Goal: Task Accomplishment & Management: Manage account settings

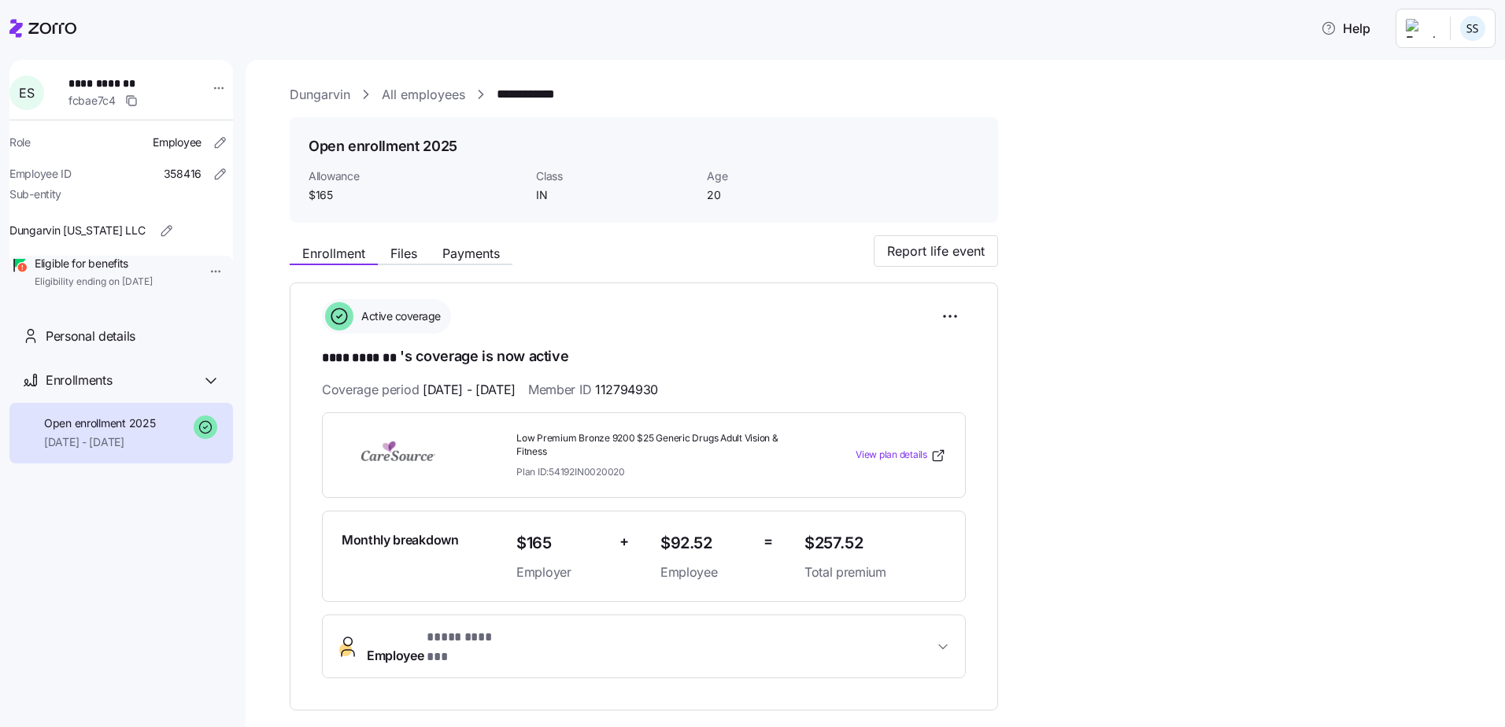
click at [457, 93] on link "All employees" at bounding box center [423, 95] width 83 height 20
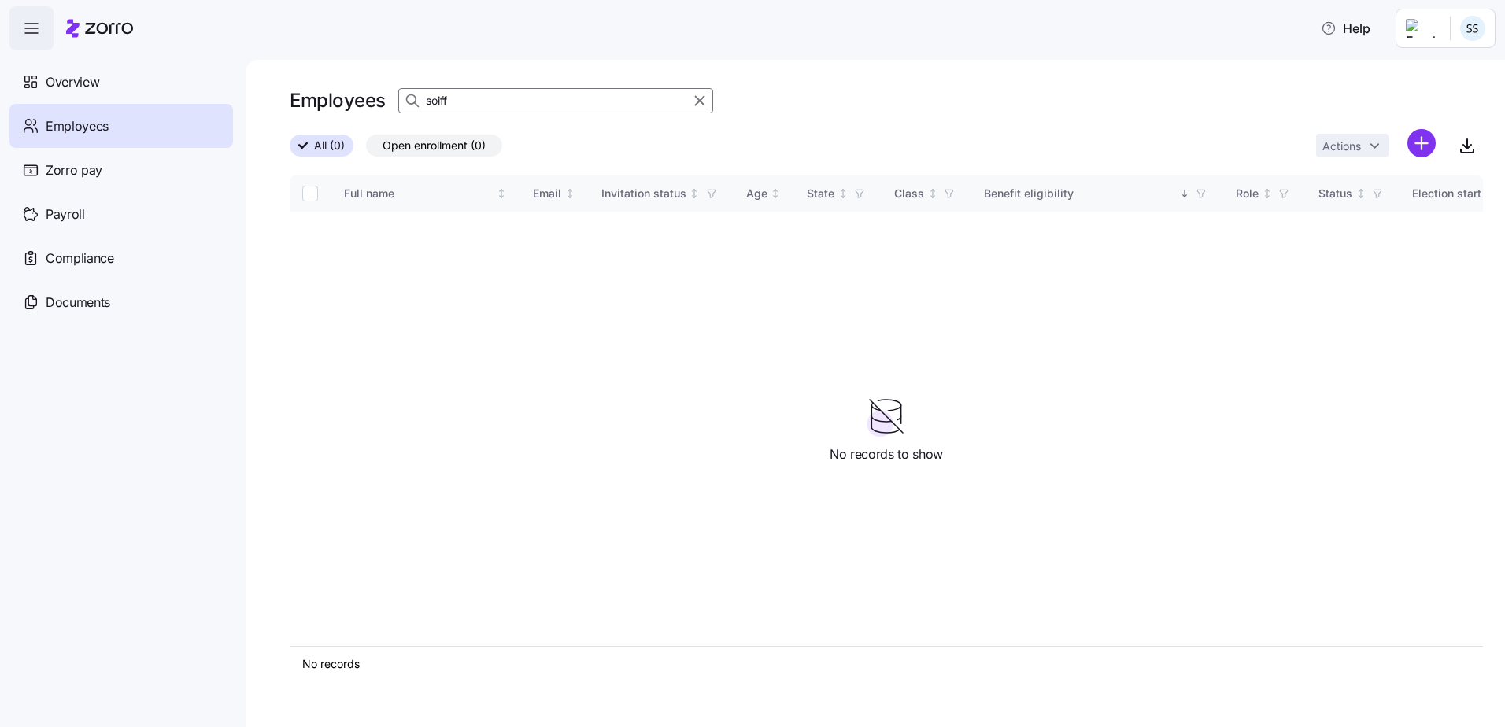
click at [99, 101] on div "Help Overview Employees Zorro pay Payroll Compliance Documents Employees soiff …" at bounding box center [752, 359] width 1505 height 718
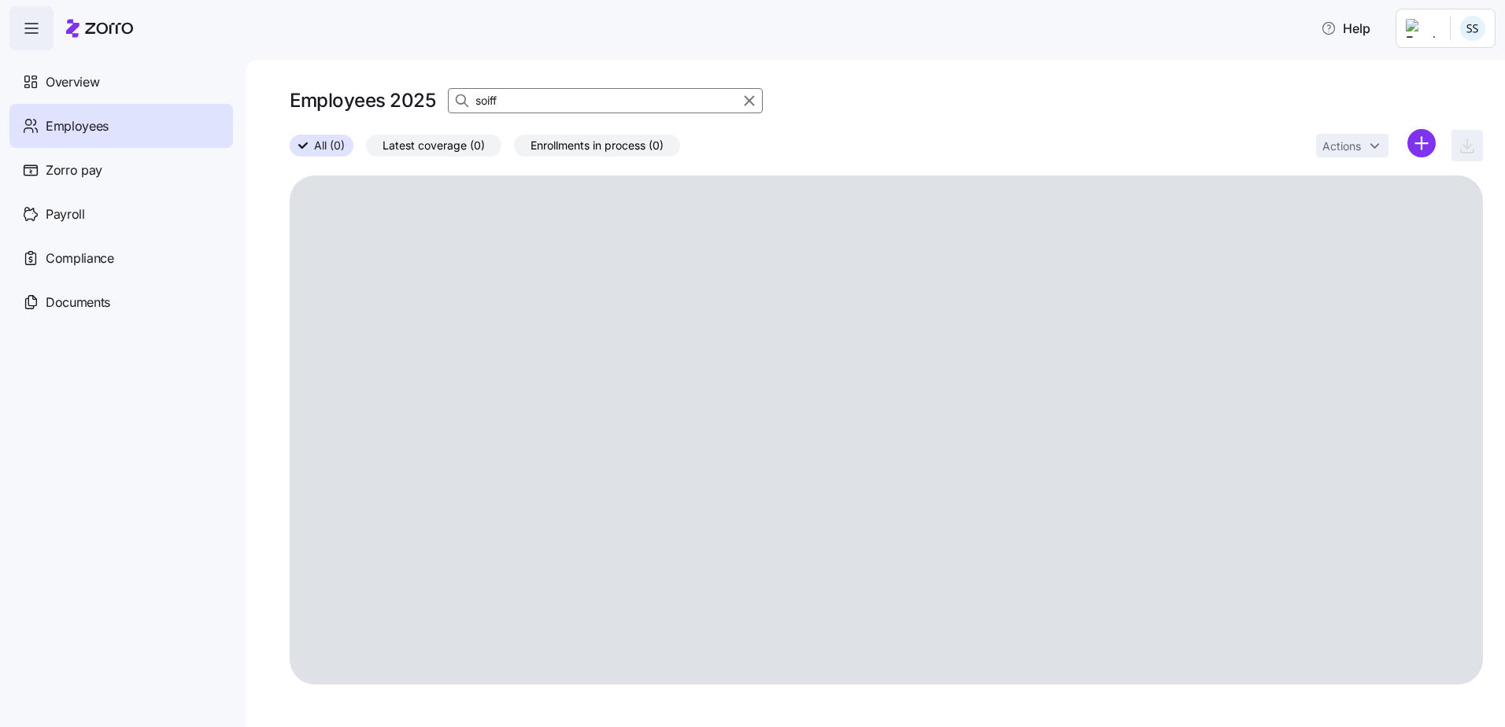
type input "\"
type input "law"
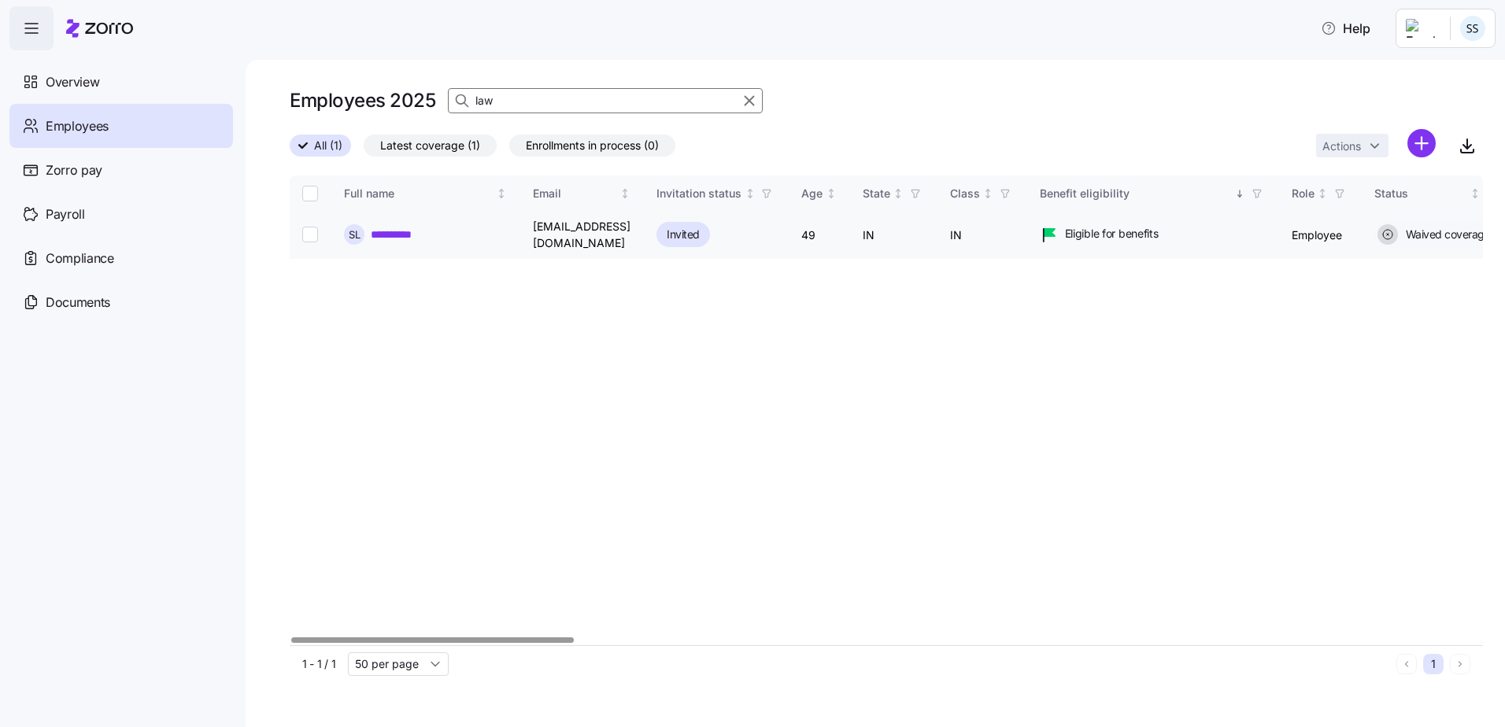
click at [427, 232] on div "**********" at bounding box center [425, 234] width 163 height 20
click at [408, 233] on link "**********" at bounding box center [399, 235] width 56 height 16
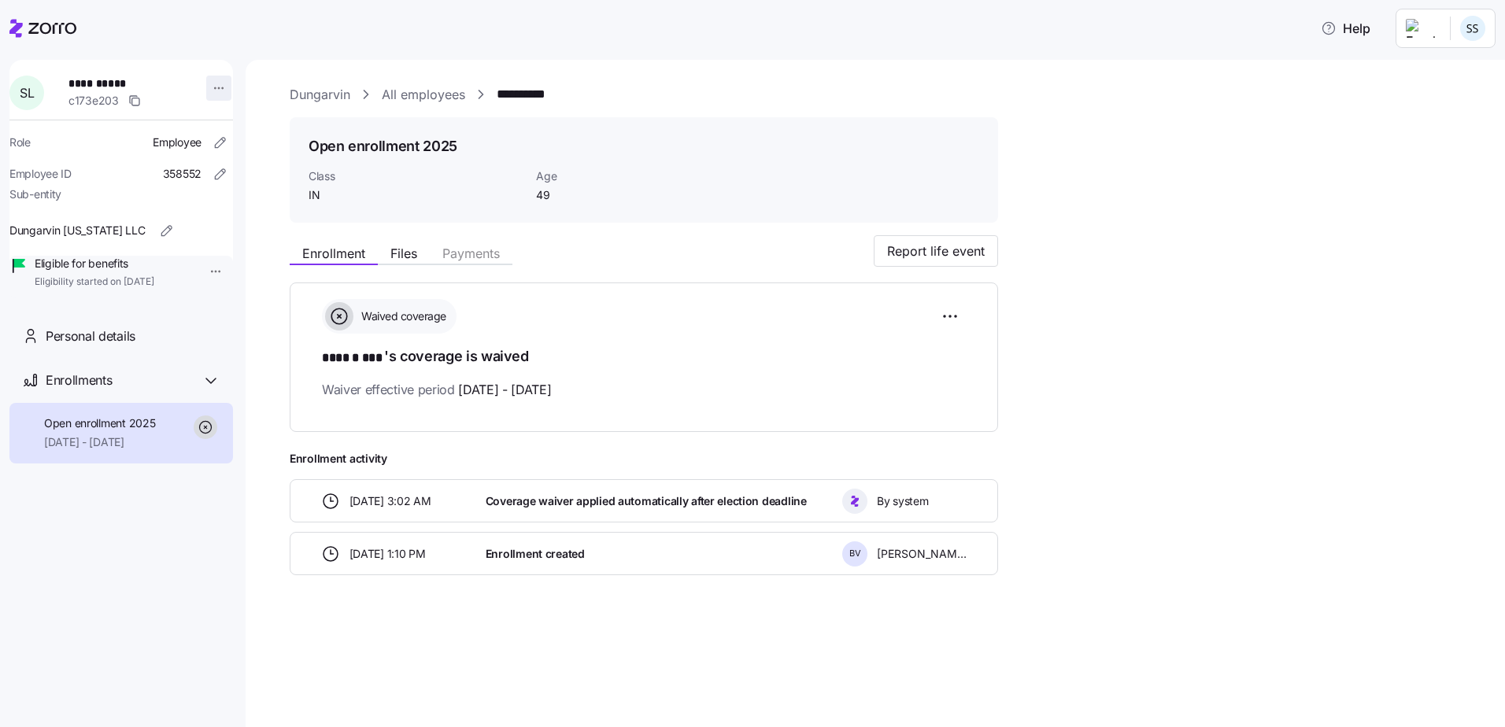
click at [217, 84] on div "**********" at bounding box center [121, 179] width 224 height 239
click at [217, 84] on html "**********" at bounding box center [752, 359] width 1505 height 718
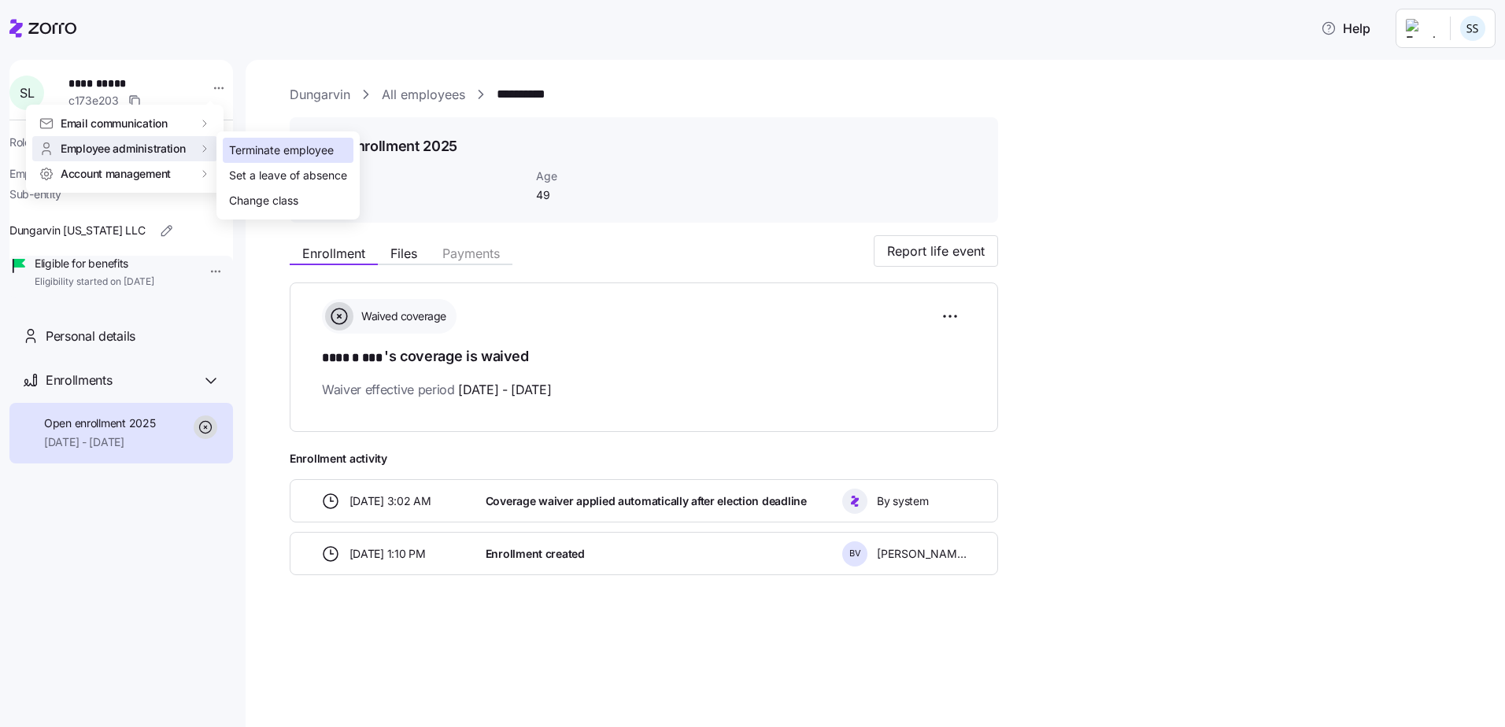
click at [225, 151] on div "Terminate employee" at bounding box center [288, 150] width 131 height 25
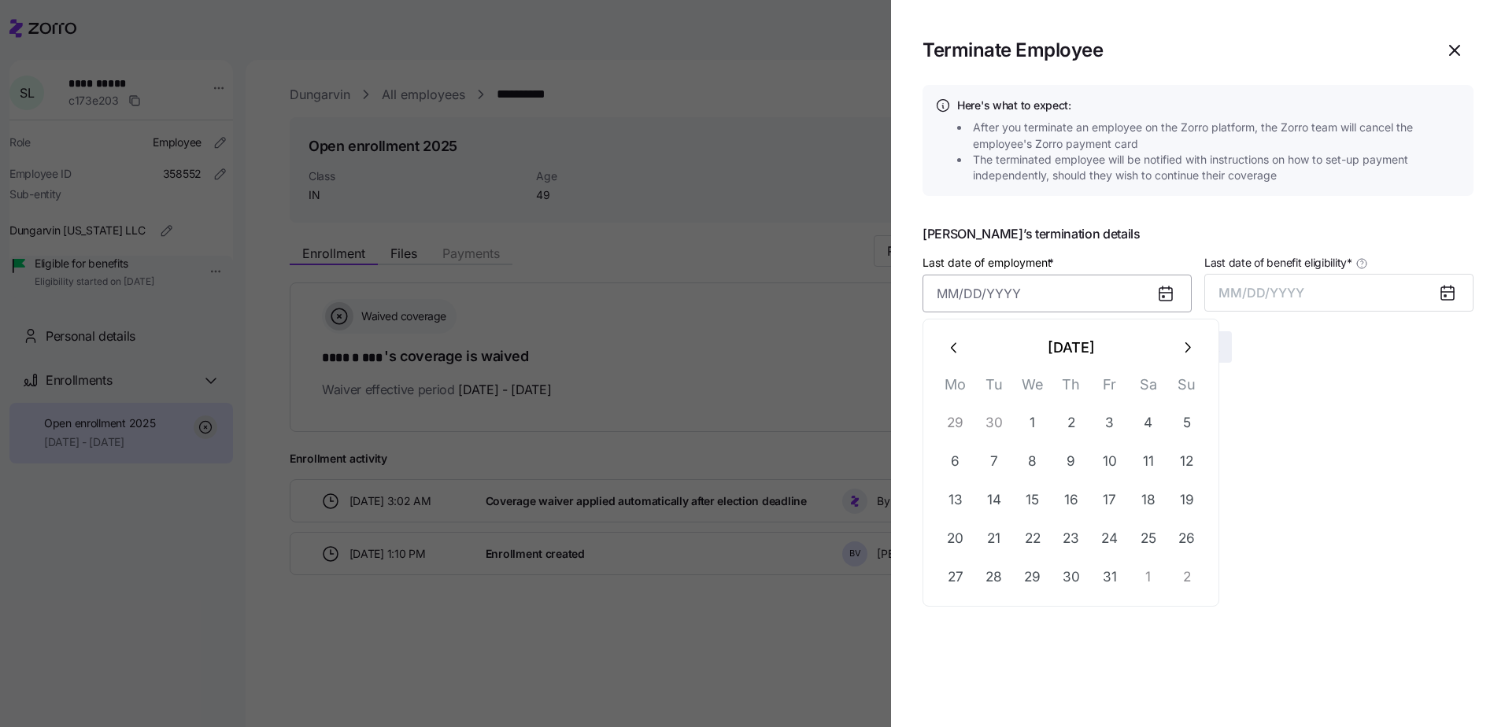
click at [1061, 293] on input "Last date of employment *" at bounding box center [1057, 294] width 269 height 38
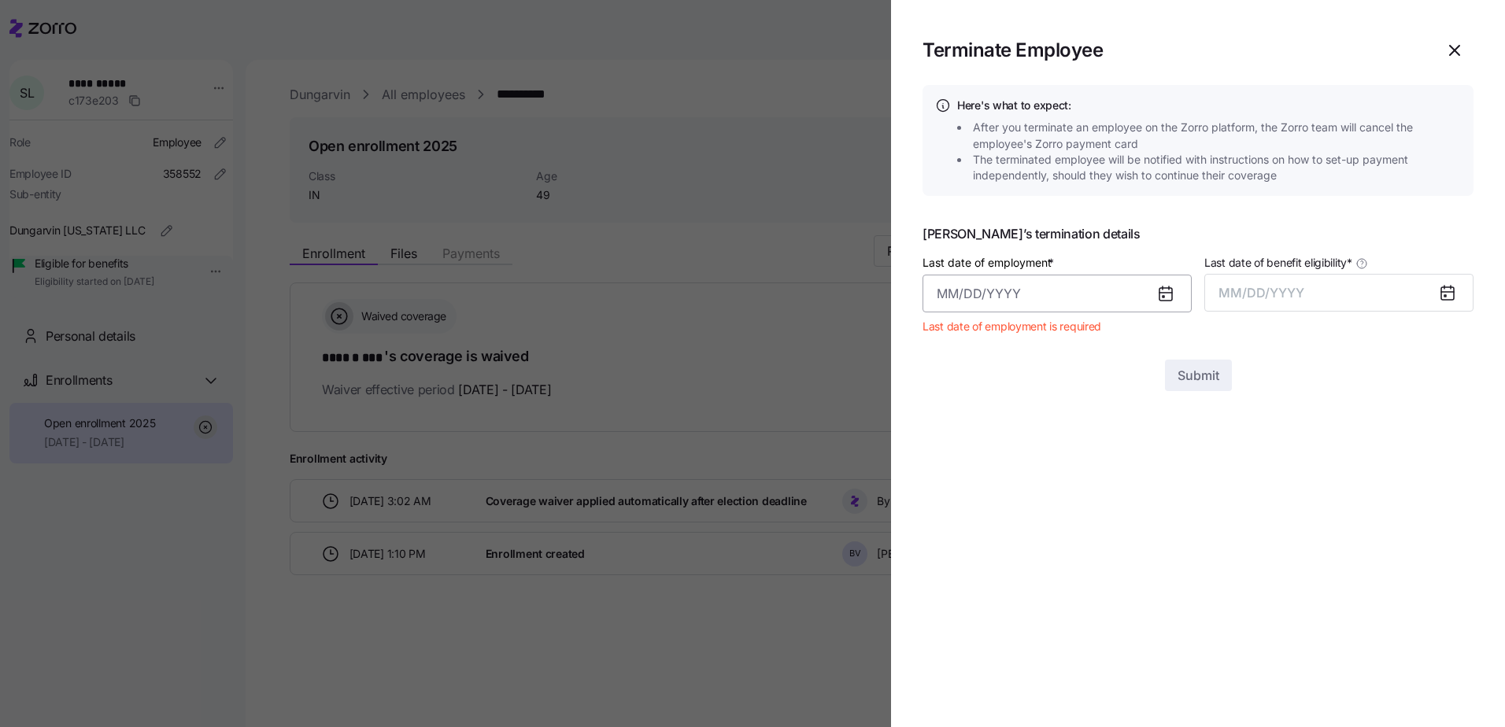
click at [1045, 299] on input "Last date of employment *" at bounding box center [1057, 294] width 269 height 38
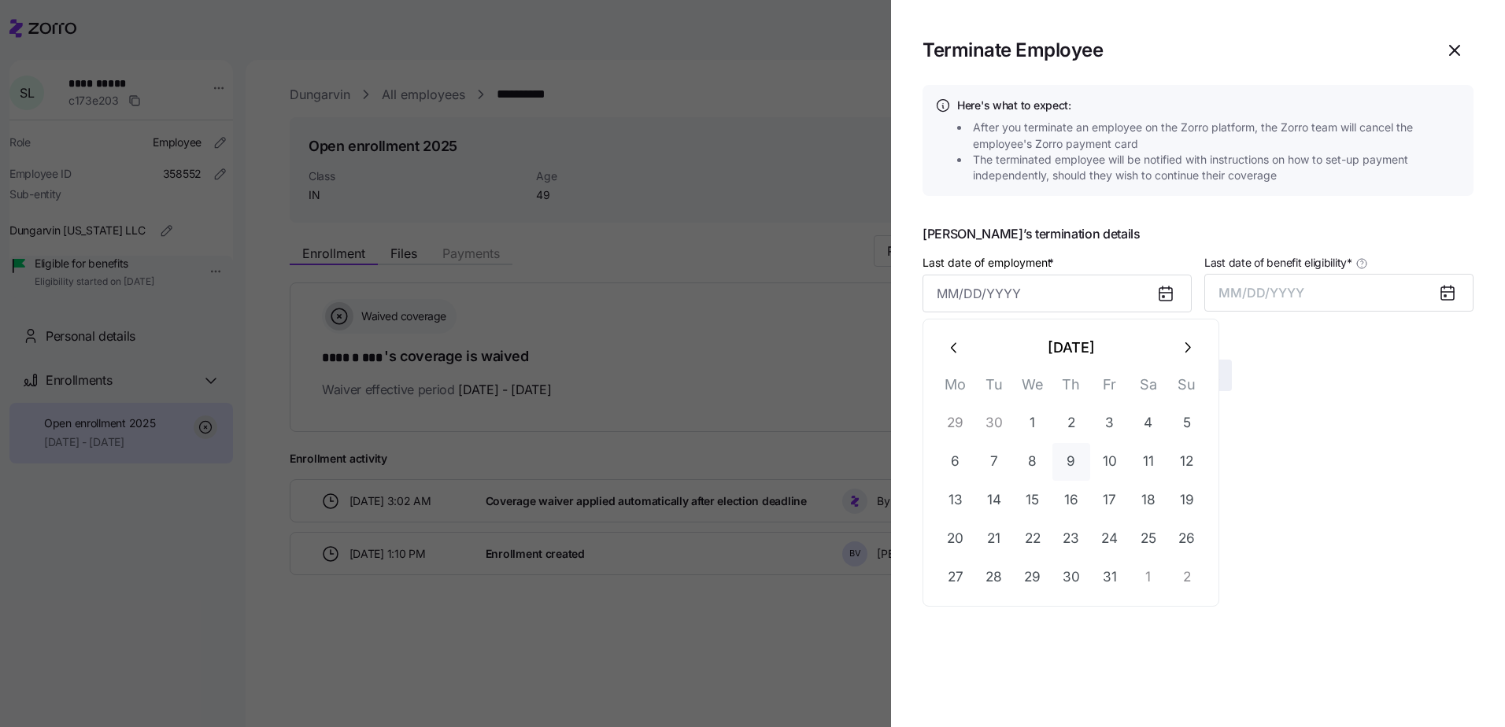
click at [1080, 460] on button "9" at bounding box center [1072, 462] width 38 height 38
type input "[DATE]"
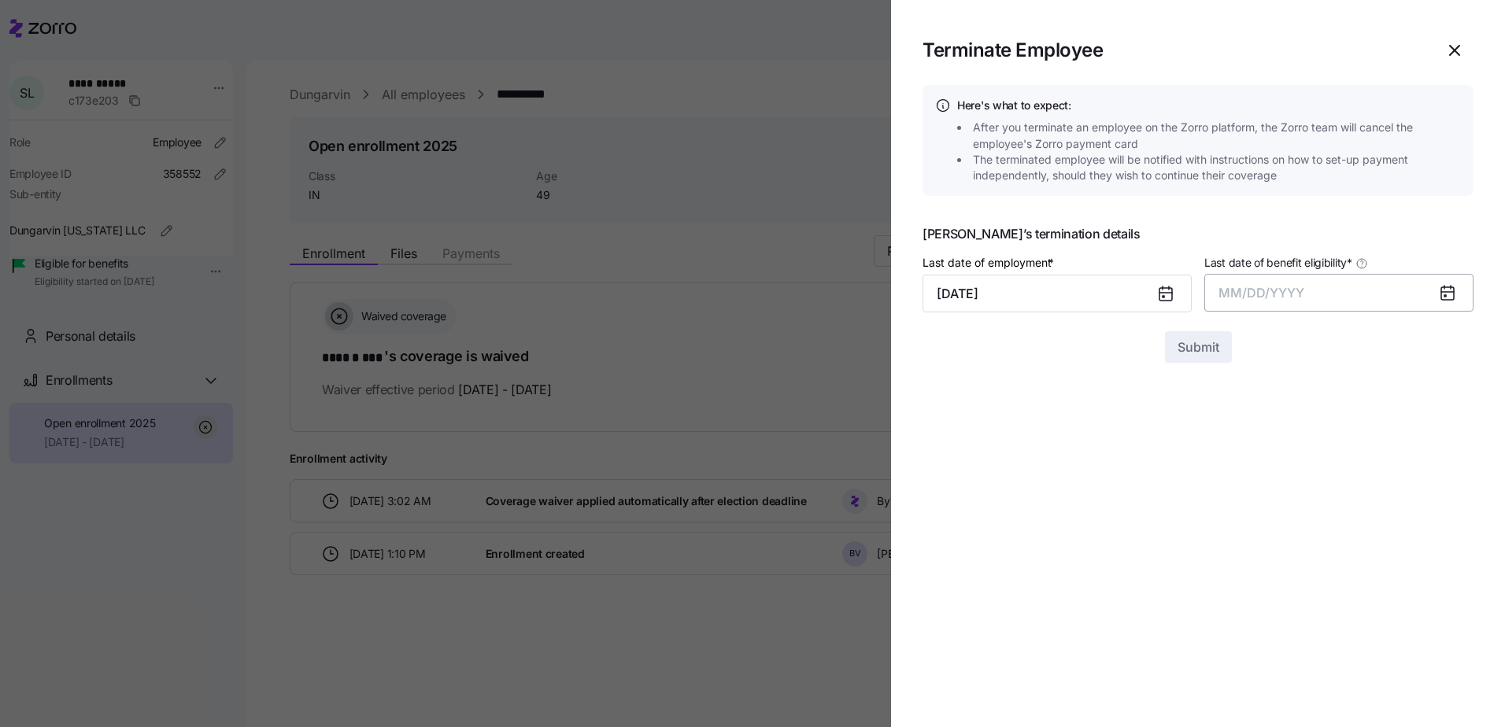
click at [1307, 279] on button "MM/DD/YYYY" at bounding box center [1339, 293] width 269 height 38
click at [1262, 505] on button "Oct" at bounding box center [1263, 508] width 90 height 38
click at [1191, 364] on section "Terminate Employee Here's what to expect: After you terminate an employee on th…" at bounding box center [1198, 363] width 614 height 727
click at [1194, 349] on span "Submit" at bounding box center [1199, 347] width 42 height 19
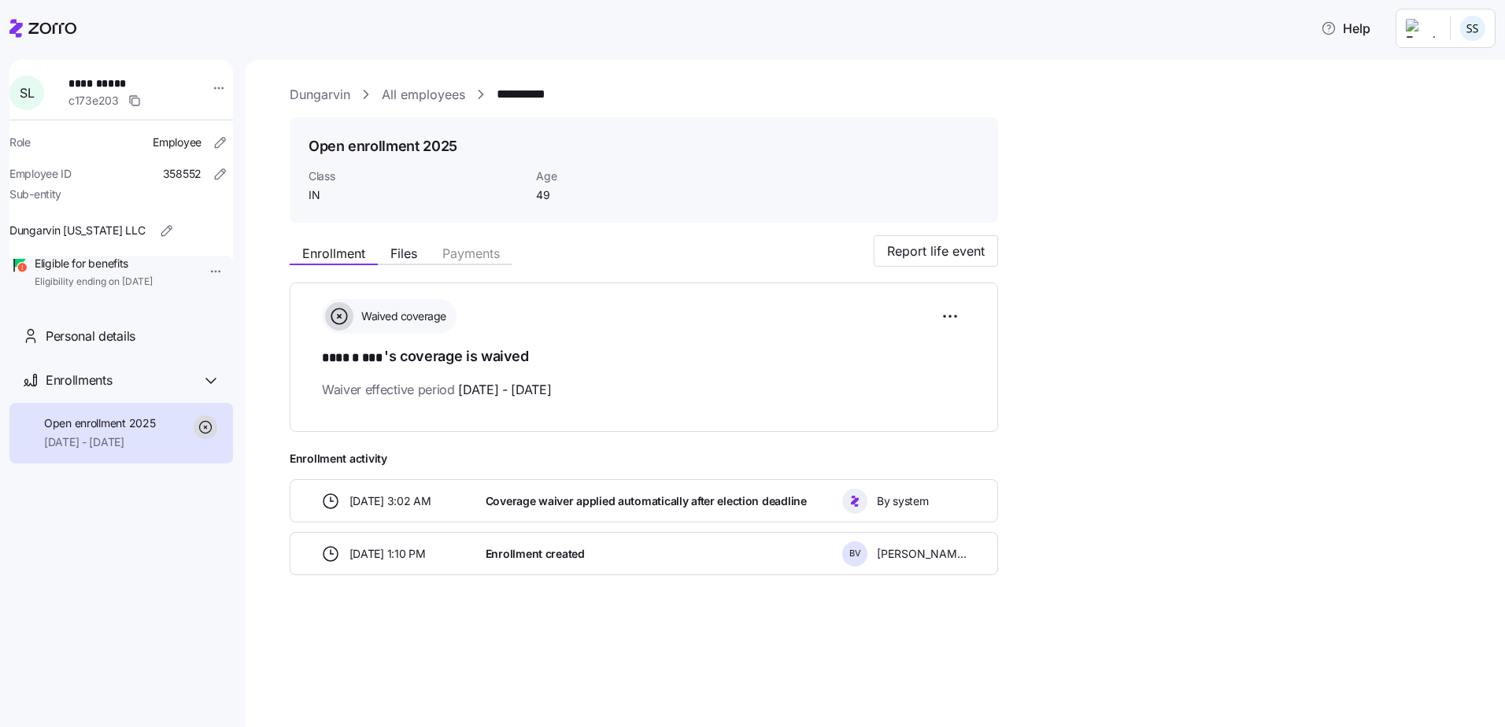
click at [431, 96] on link "All employees" at bounding box center [423, 95] width 83 height 20
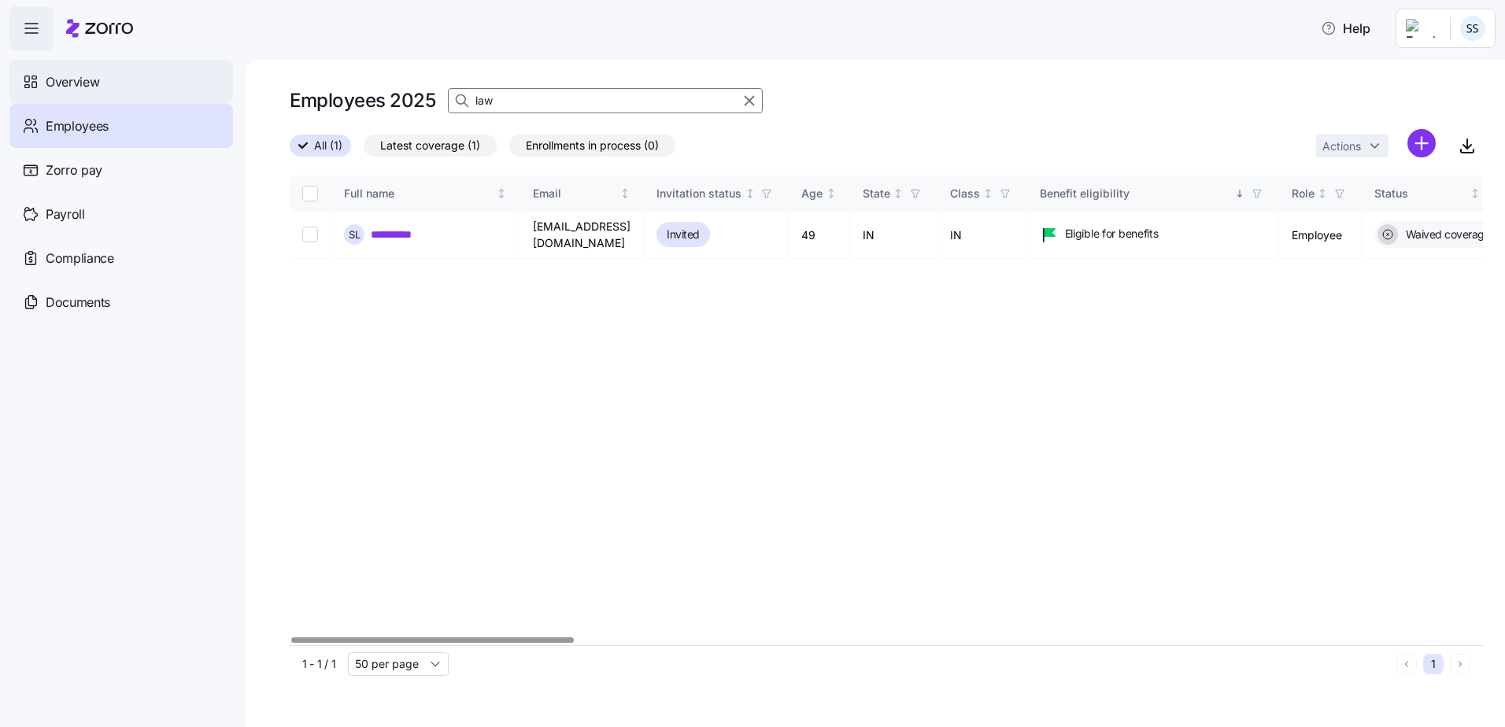
drag, startPoint x: 539, startPoint y: 105, endPoint x: 226, endPoint y: 87, distance: 313.9
click at [383, 96] on div "Employees 2025 law" at bounding box center [886, 100] width 1193 height 31
type input "mccal"
click at [422, 231] on link "**********" at bounding box center [423, 235] width 105 height 16
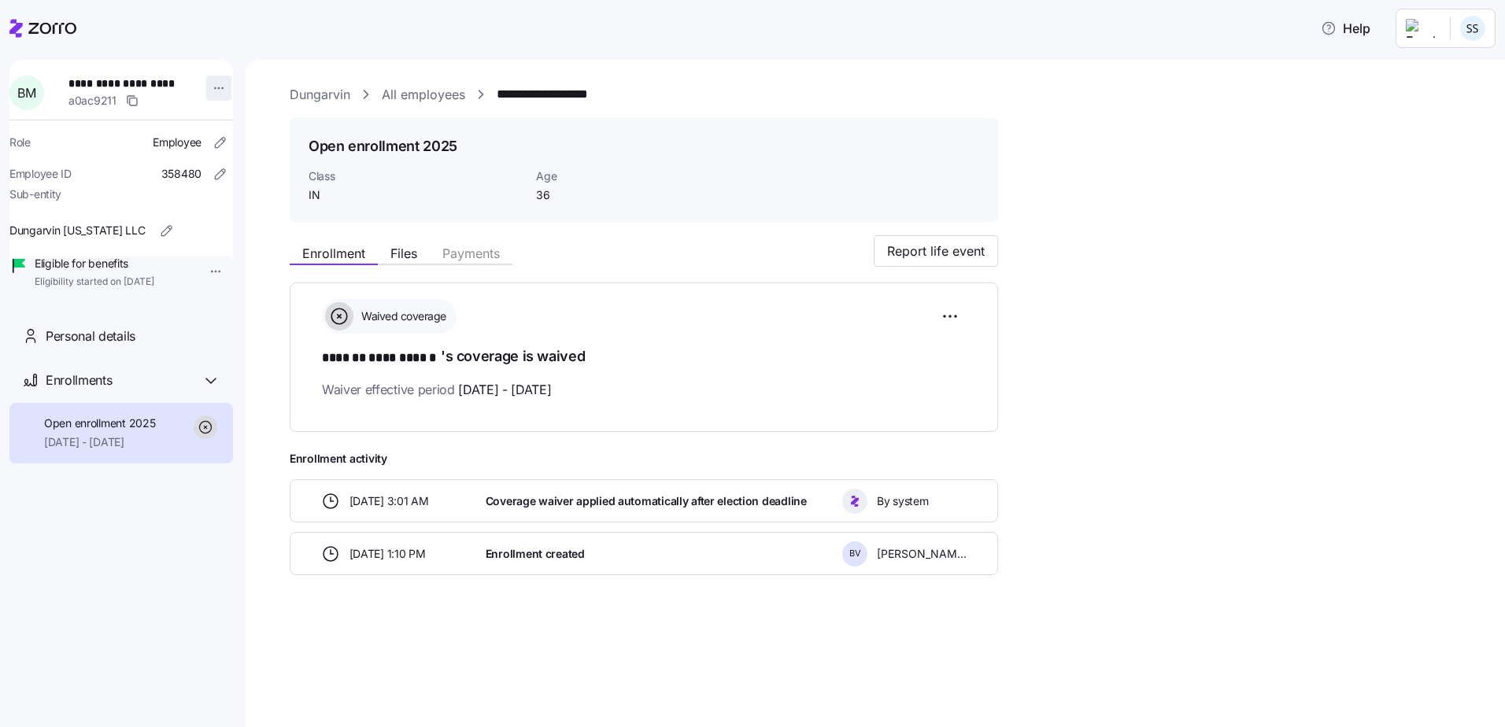
click at [209, 91] on html "**********" at bounding box center [752, 359] width 1505 height 718
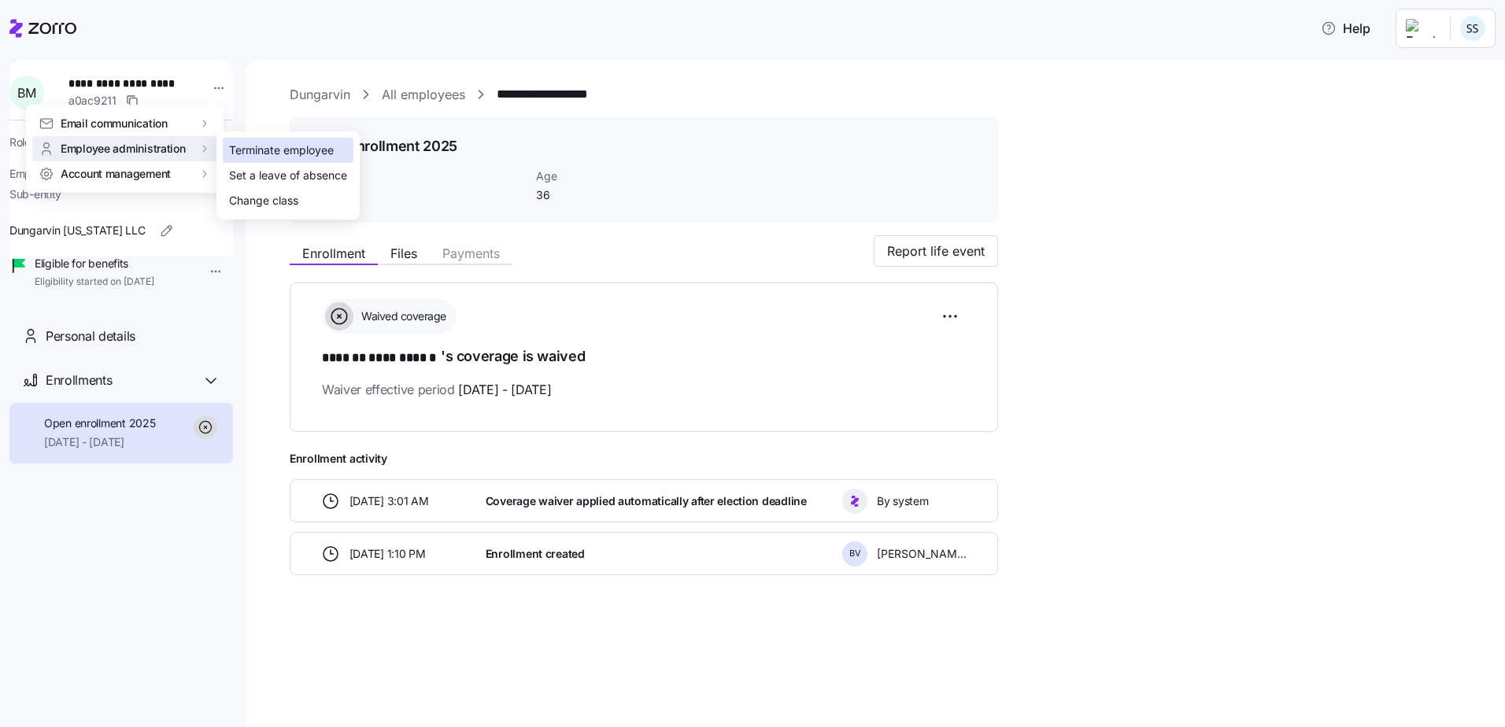
click at [225, 145] on div "Terminate employee" at bounding box center [288, 150] width 131 height 25
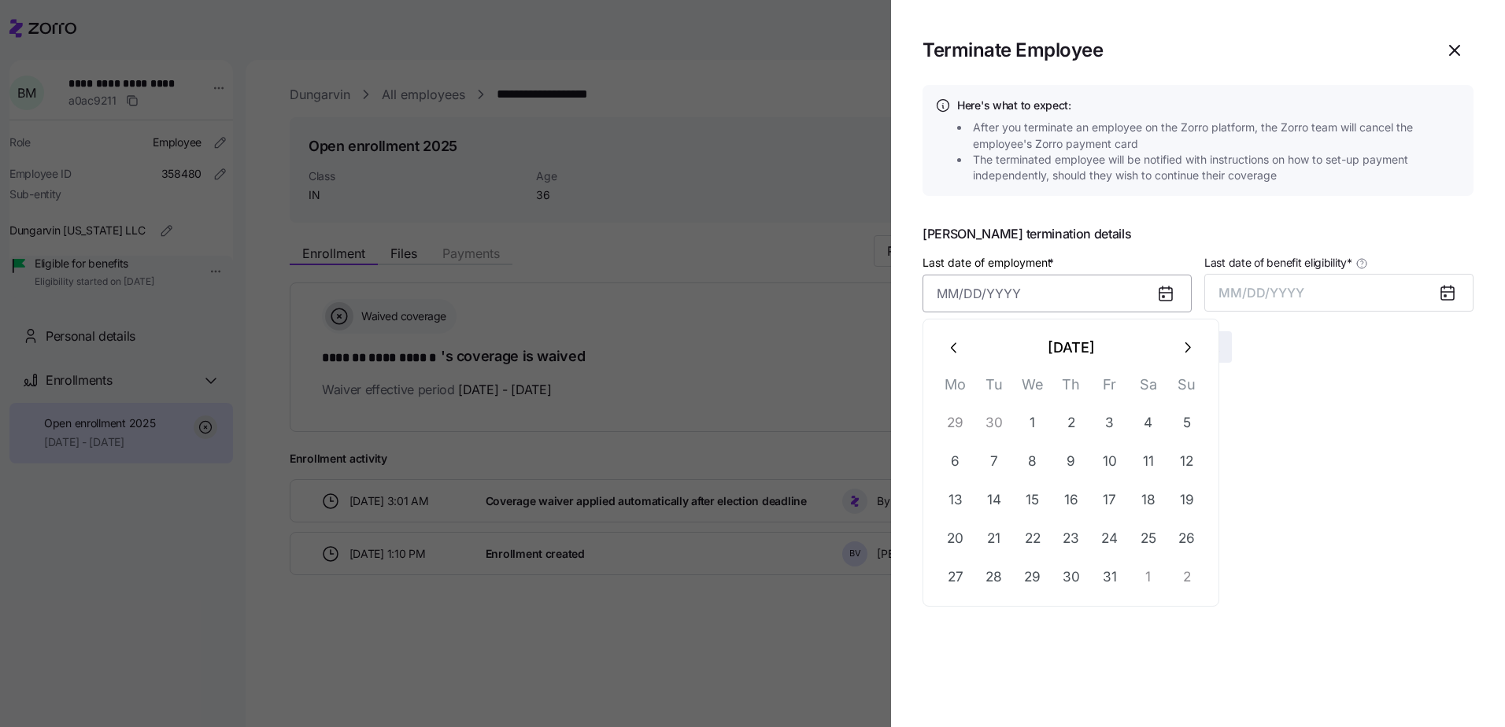
click at [1012, 298] on input "Last date of employment *" at bounding box center [1057, 294] width 269 height 38
click at [1069, 424] on button "2" at bounding box center [1072, 424] width 38 height 38
type input "[DATE]"
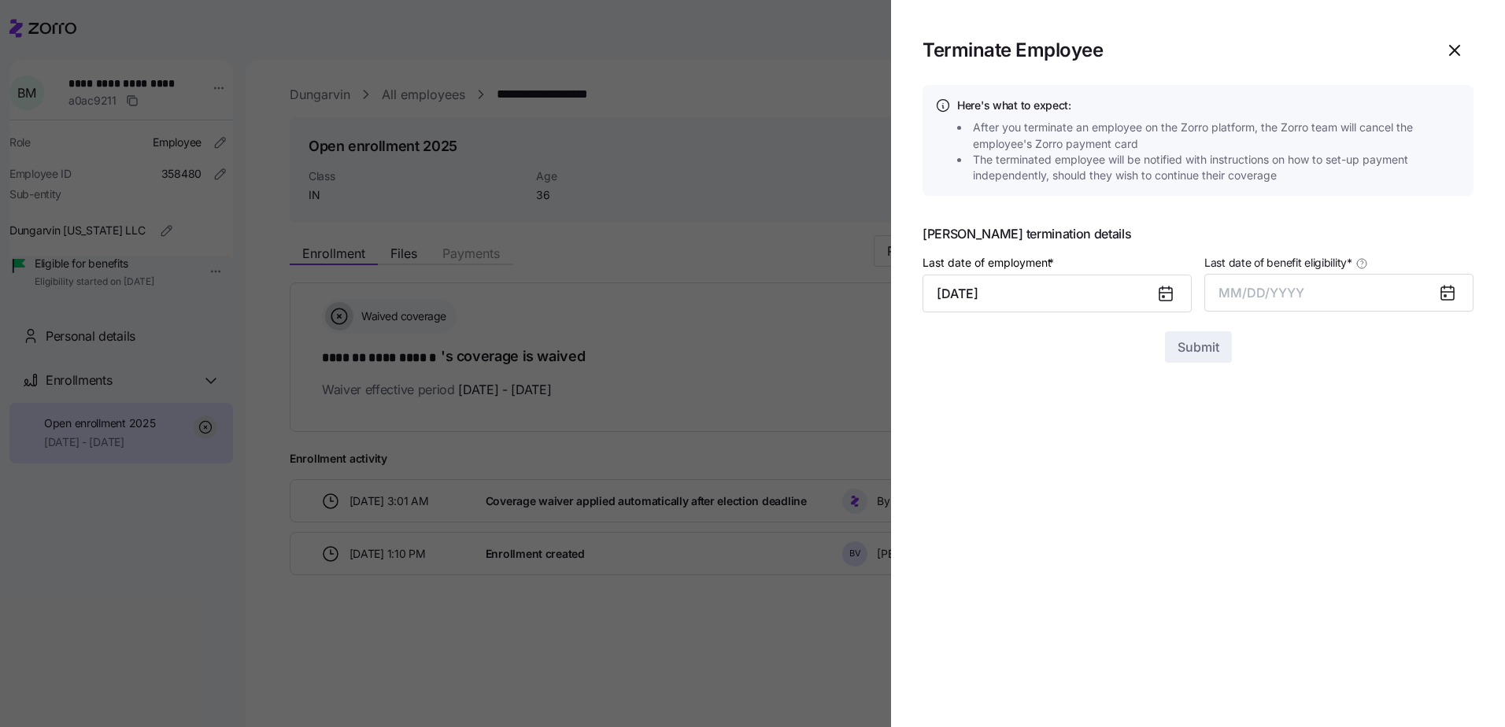
click at [1286, 255] on span "Last date of benefit eligibility *" at bounding box center [1279, 263] width 148 height 16
click at [1286, 274] on button "MM/DD/YYYY" at bounding box center [1339, 293] width 269 height 38
click at [1280, 294] on span "MM/DD/YYYY" at bounding box center [1262, 293] width 86 height 16
click at [1243, 293] on span "MM/DD/YYYY" at bounding box center [1262, 293] width 86 height 16
click at [1258, 502] on button "Oct" at bounding box center [1263, 508] width 90 height 38
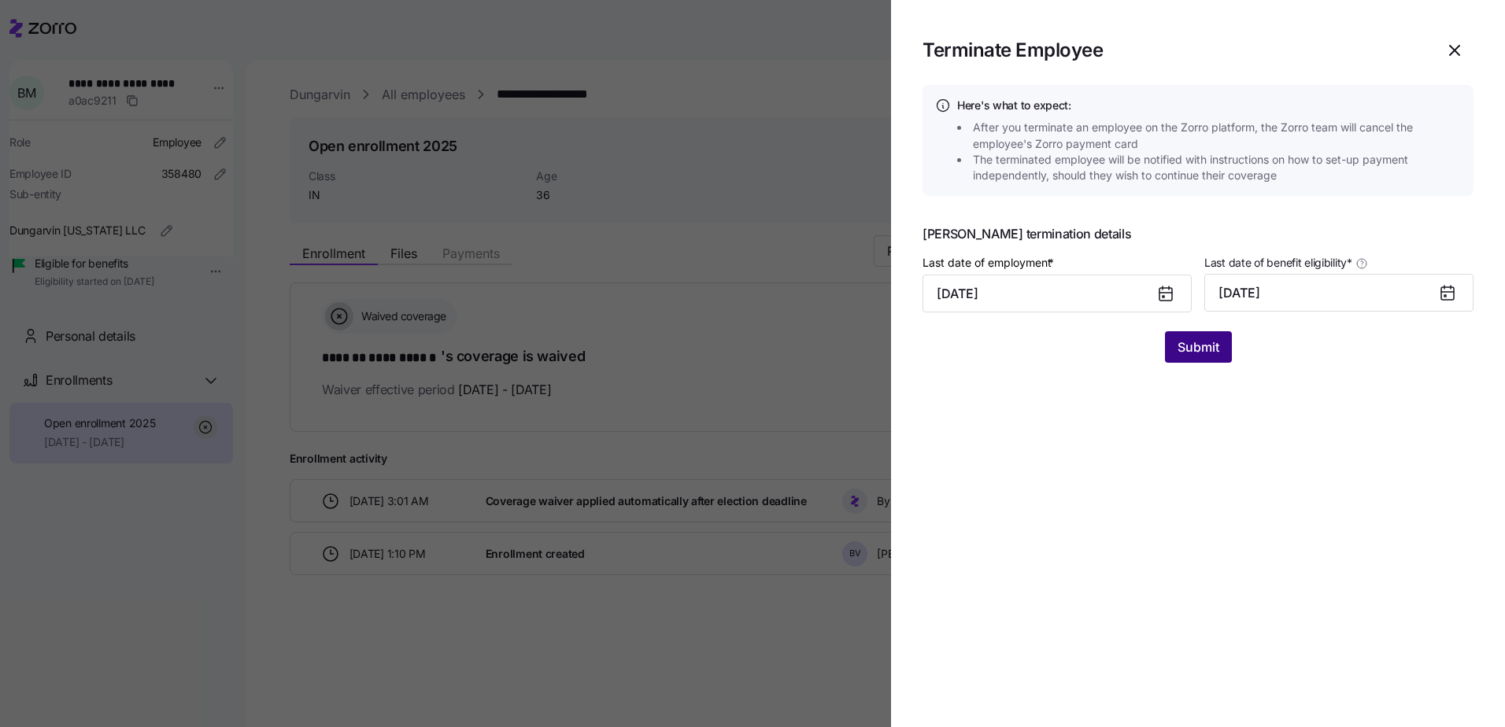
click at [1202, 349] on span "Submit" at bounding box center [1199, 347] width 42 height 19
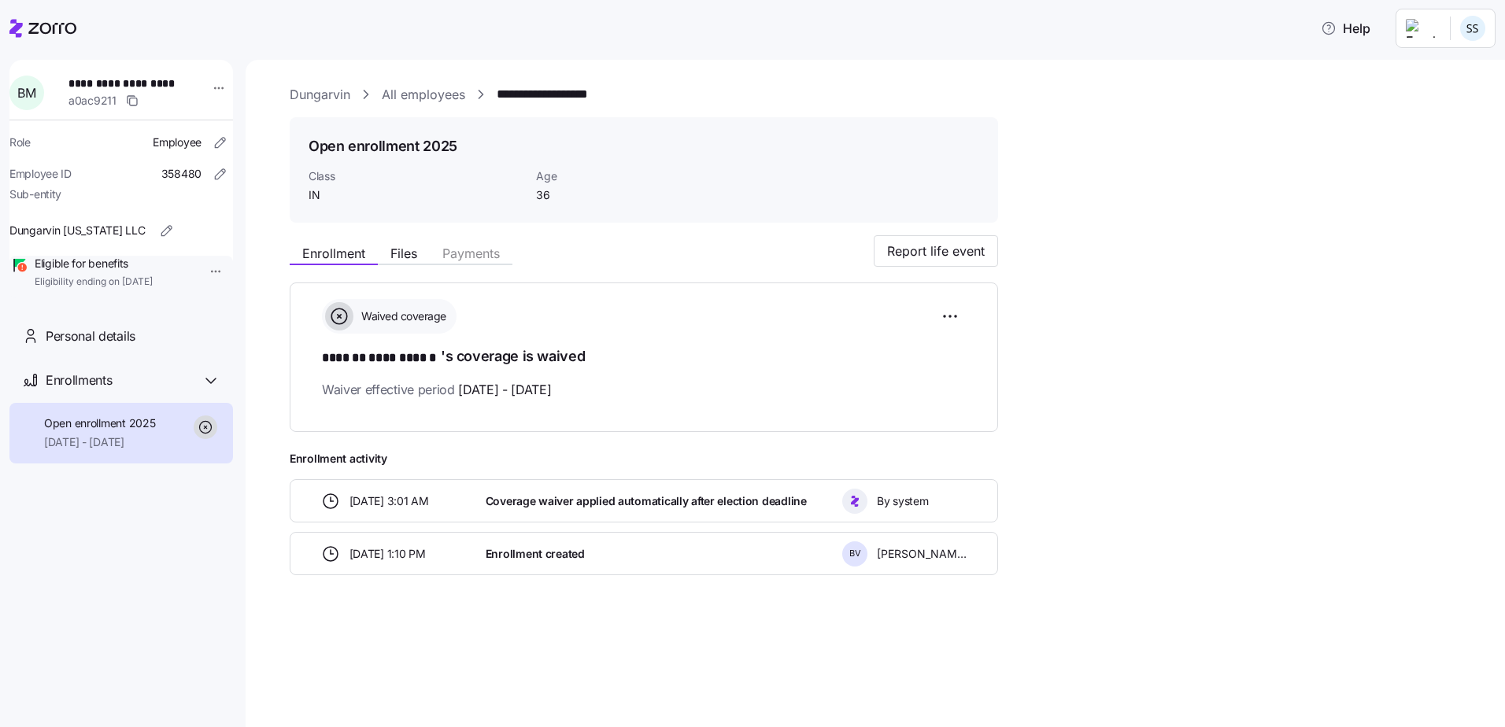
drag, startPoint x: 457, startPoint y: 95, endPoint x: 446, endPoint y: 108, distance: 16.7
click at [457, 95] on link "All employees" at bounding box center [423, 95] width 83 height 20
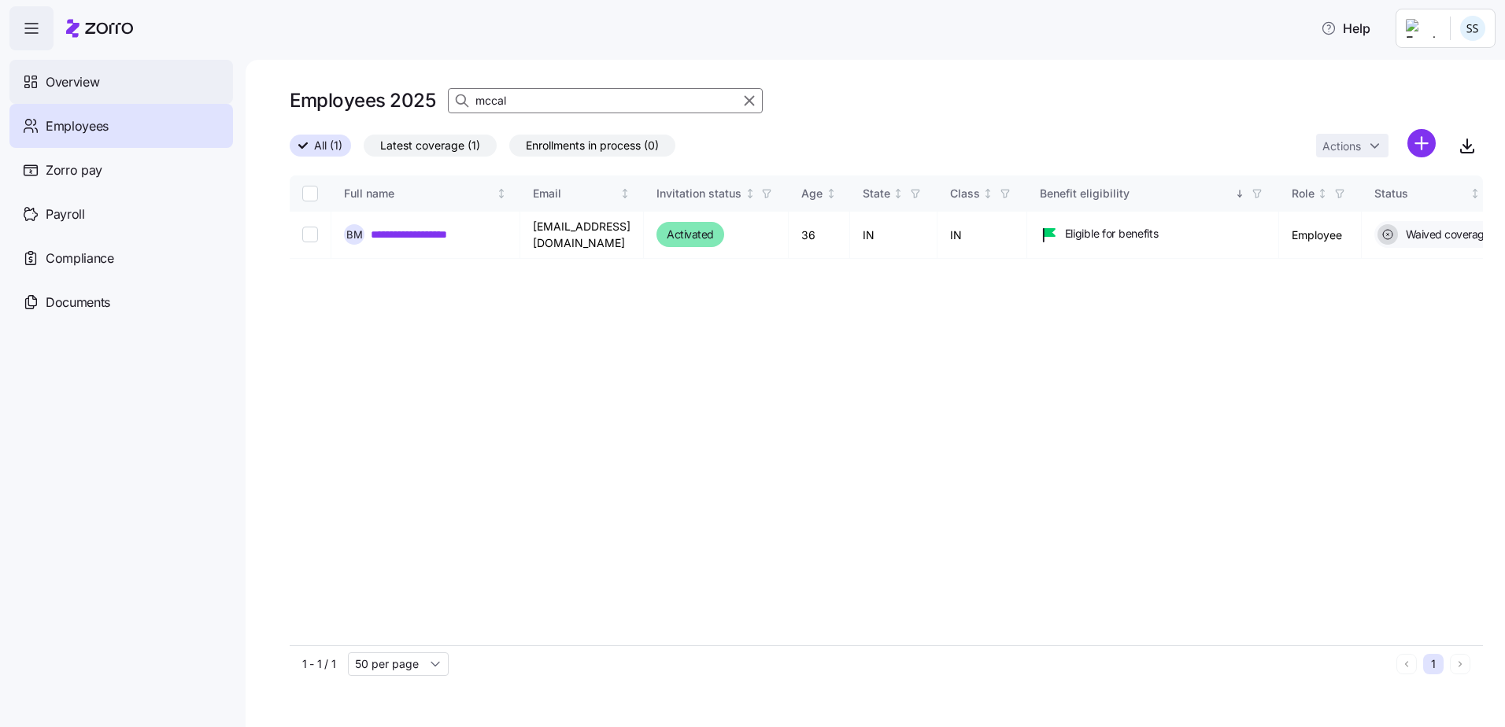
drag, startPoint x: 529, startPoint y: 108, endPoint x: 148, endPoint y: 87, distance: 381.6
click at [148, 87] on div "**********" at bounding box center [752, 359] width 1505 height 718
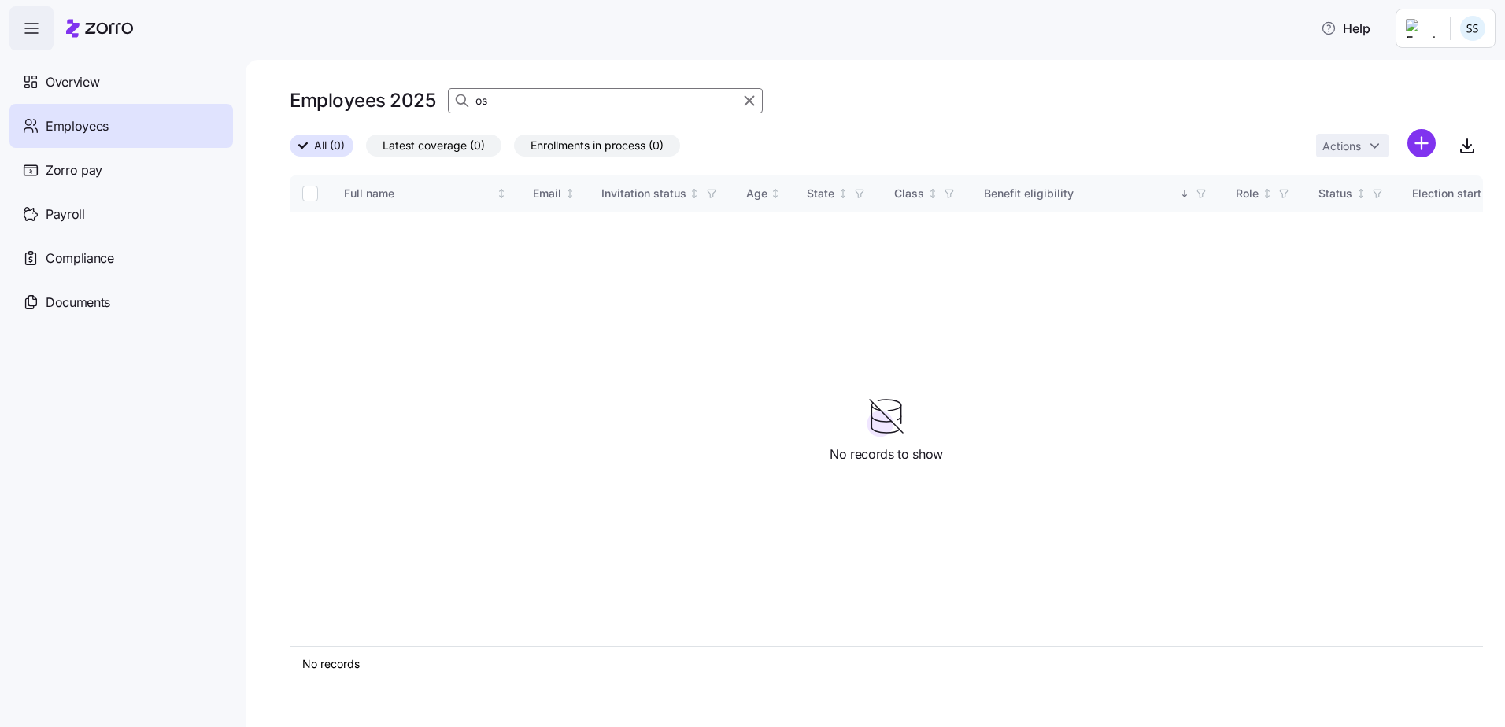
type input "o"
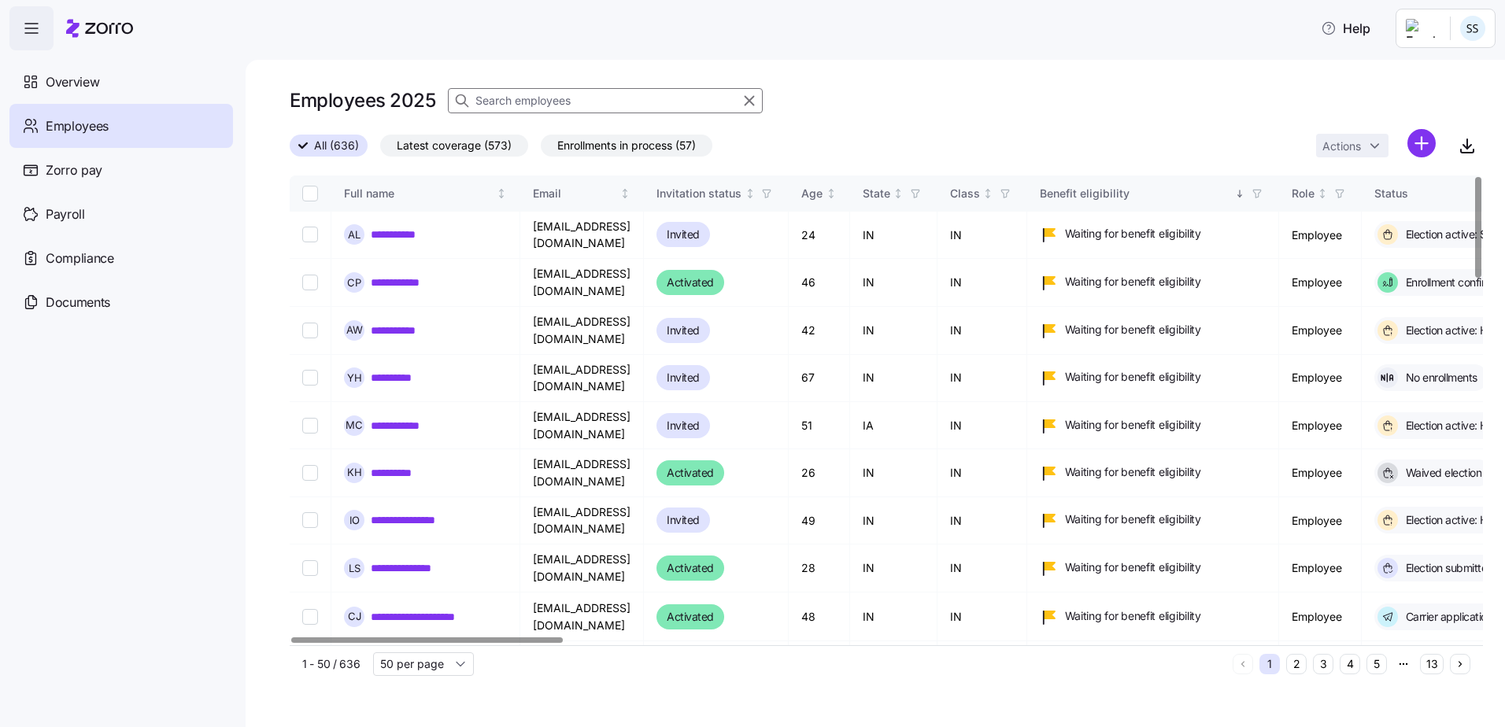
click at [527, 117] on div "Employees 2025" at bounding box center [886, 107] width 1193 height 44
click at [531, 107] on input at bounding box center [605, 100] width 315 height 25
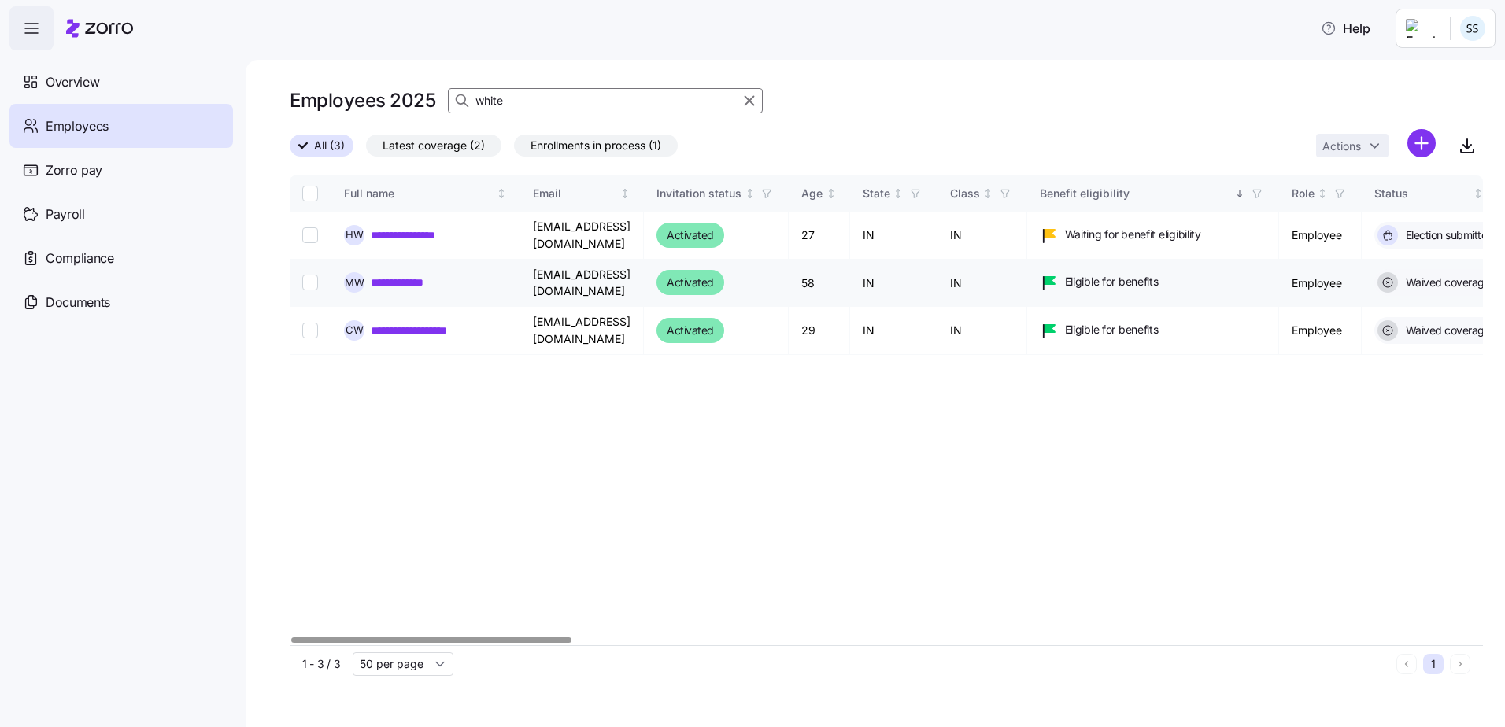
type input "white"
click at [411, 275] on link "**********" at bounding box center [407, 283] width 72 height 16
click at [412, 281] on link "**********" at bounding box center [407, 283] width 72 height 16
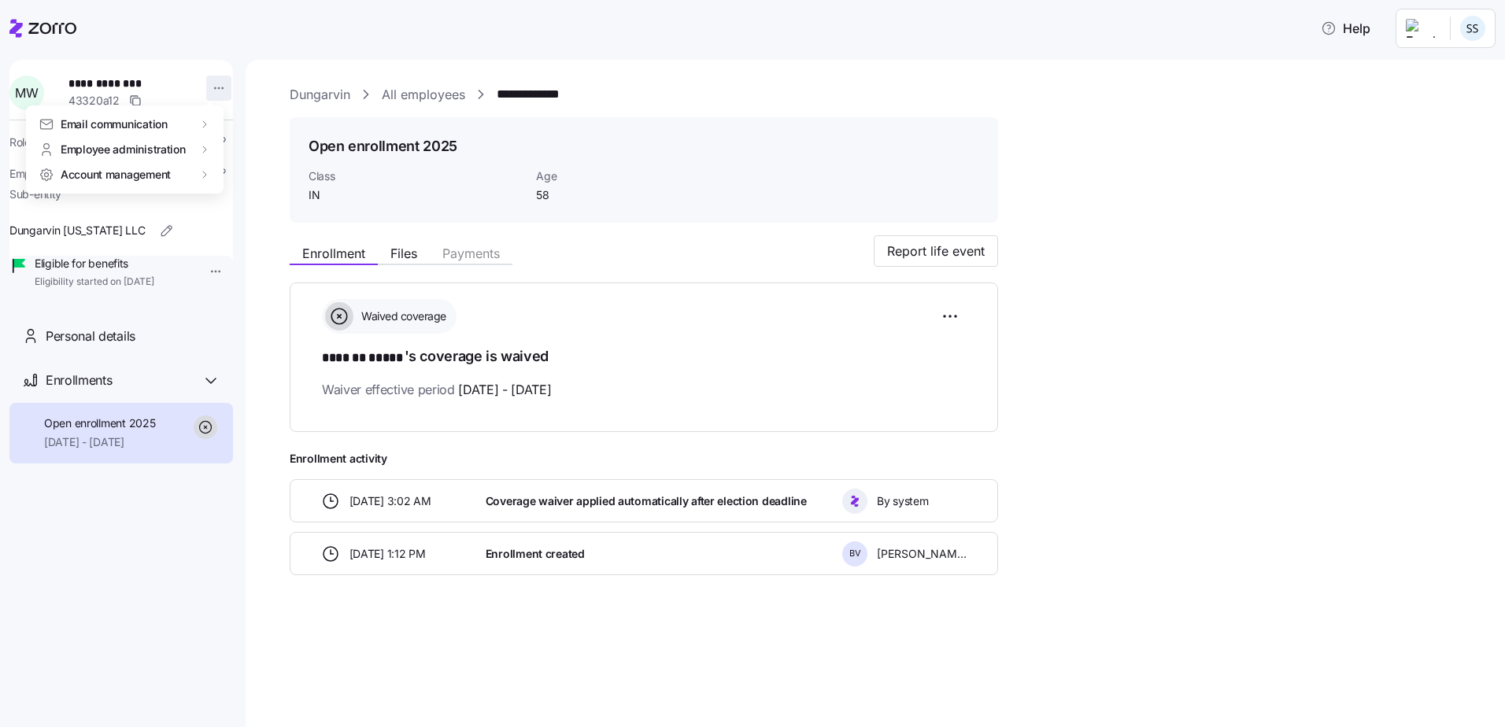
click at [209, 84] on html "**********" at bounding box center [752, 359] width 1505 height 718
click at [318, 150] on div "Terminate employee" at bounding box center [281, 150] width 105 height 17
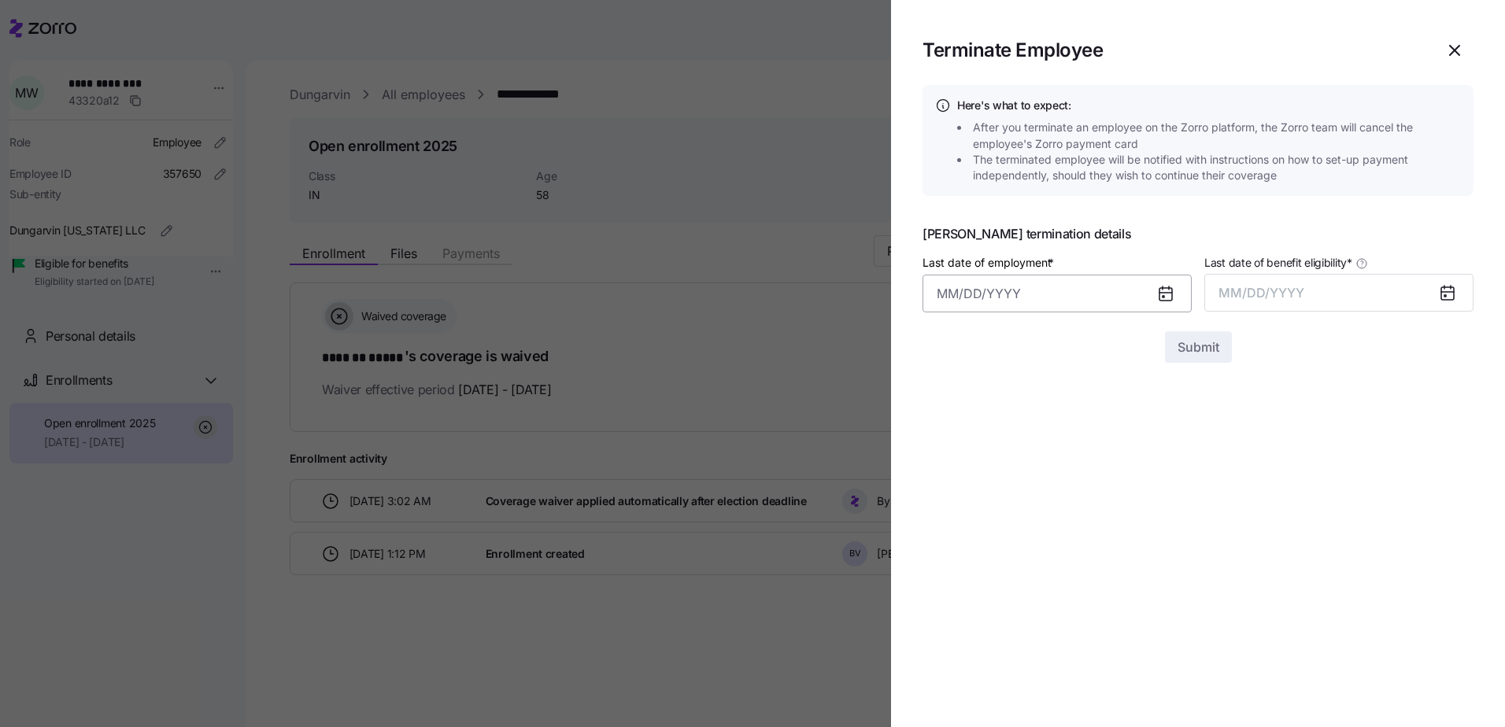
click at [1000, 309] on input "Last date of employment *" at bounding box center [1057, 294] width 269 height 38
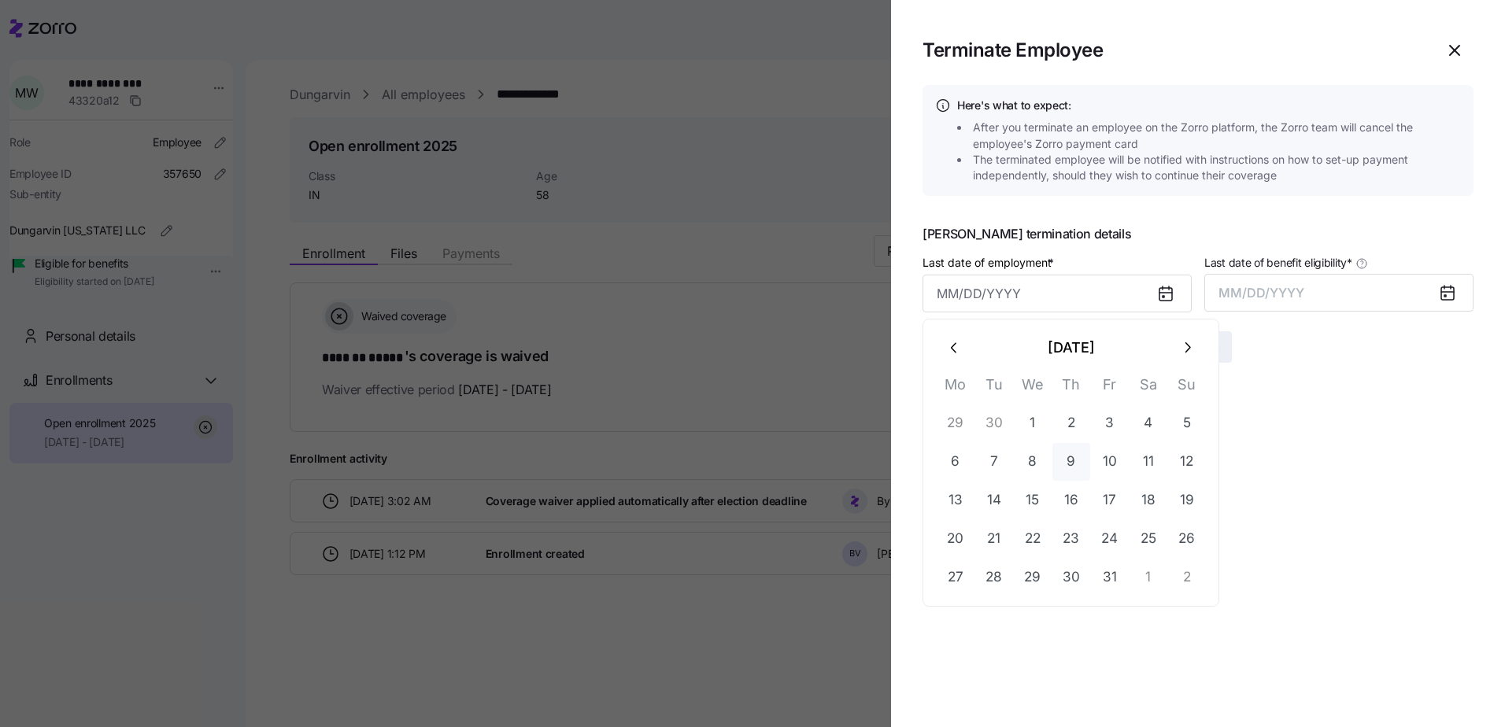
click at [1066, 464] on button "9" at bounding box center [1072, 462] width 38 height 38
type input "[DATE]"
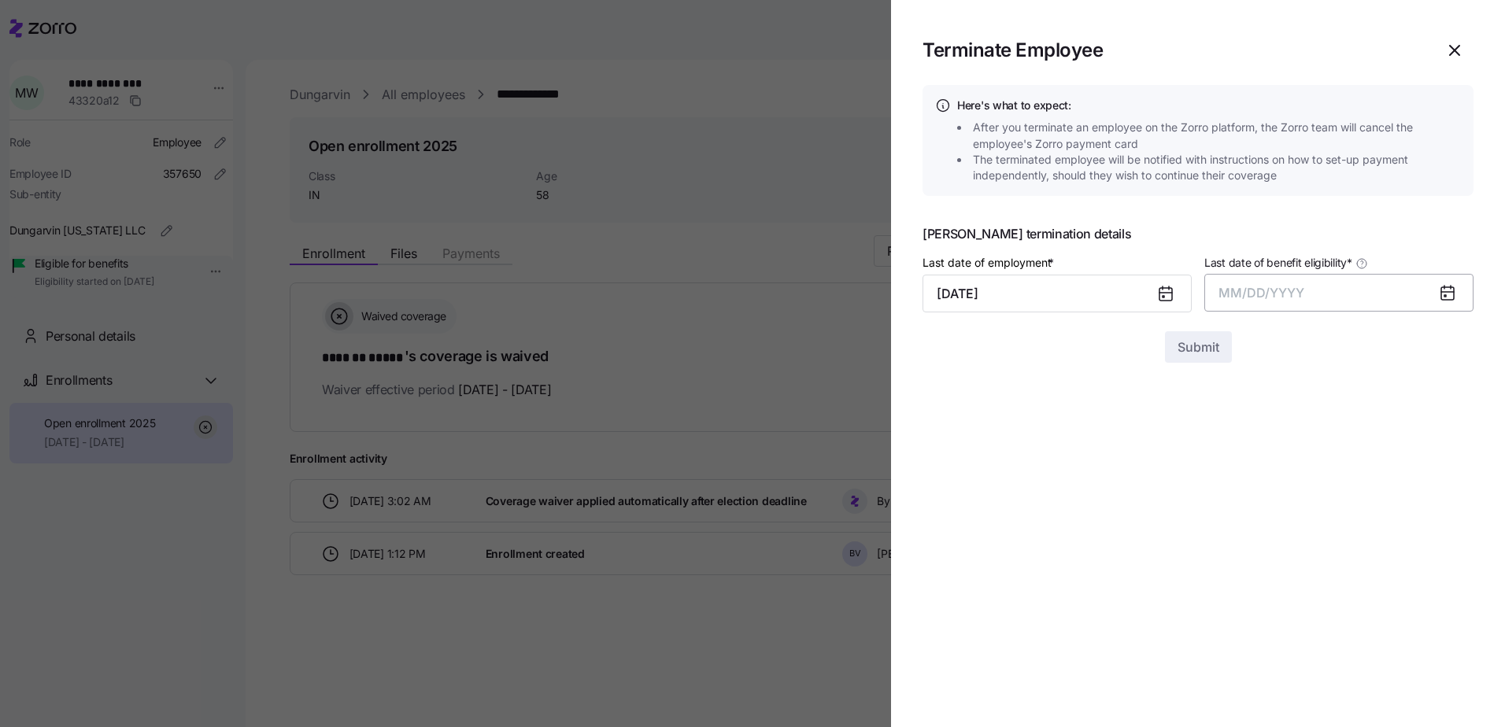
click at [1373, 282] on button "MM/DD/YYYY" at bounding box center [1339, 293] width 269 height 38
click at [1266, 506] on button "Oct" at bounding box center [1263, 508] width 90 height 38
click at [1238, 346] on div "Submit" at bounding box center [1198, 346] width 551 height 31
click at [1190, 357] on button "Submit" at bounding box center [1198, 346] width 67 height 31
